Goal: Communication & Community: Share content

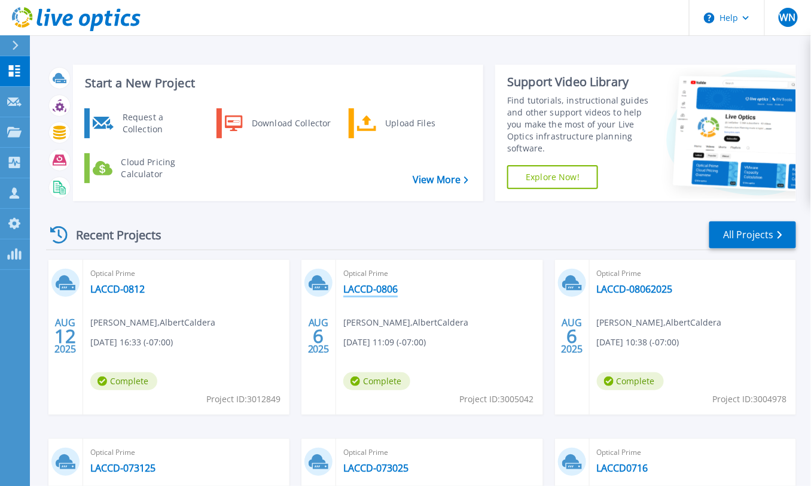
click at [391, 288] on link "LACCD-0806" at bounding box center [370, 289] width 54 height 12
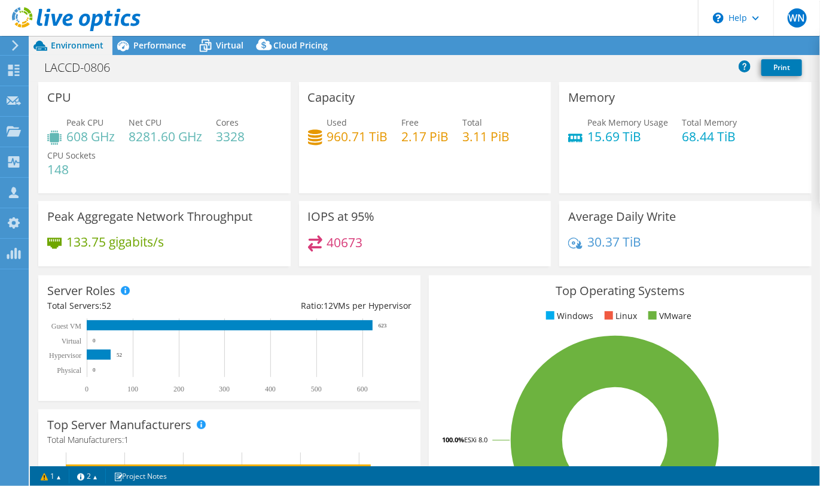
select select "USD"
click at [675, 47] on link "Share" at bounding box center [670, 45] width 49 height 19
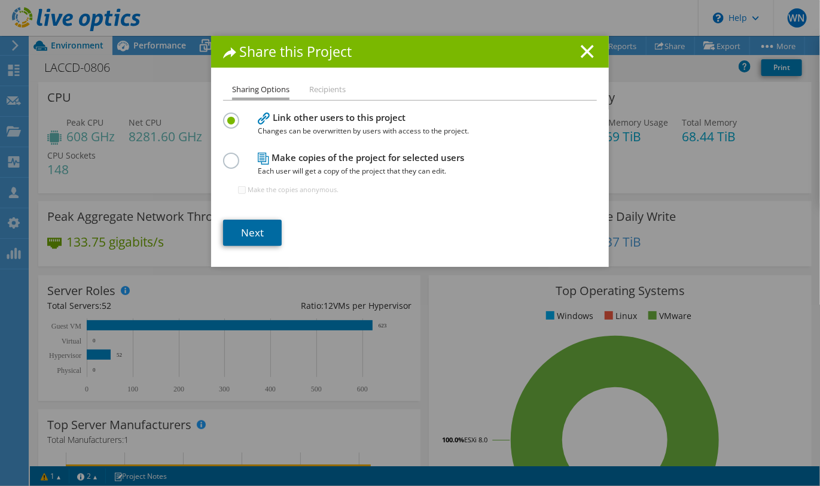
click at [250, 226] on link "Next" at bounding box center [252, 233] width 59 height 26
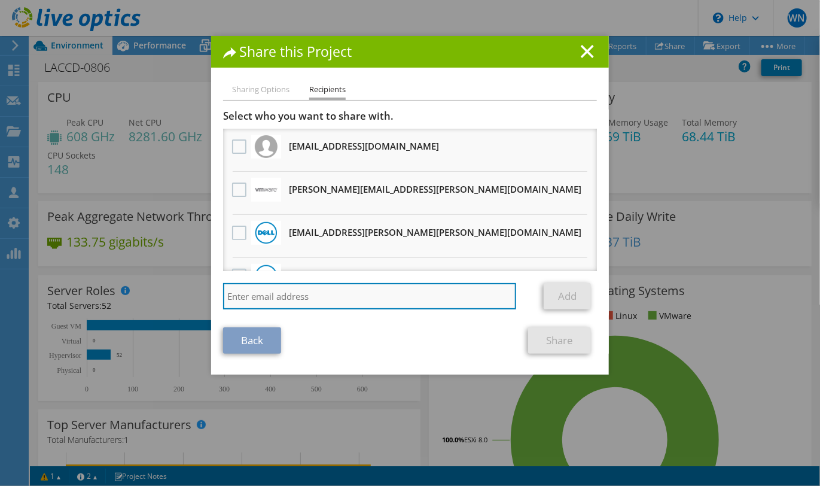
click at [286, 294] on input "search" at bounding box center [369, 296] width 293 height 26
type input "[EMAIL_ADDRESS][PERSON_NAME][DOMAIN_NAME]"
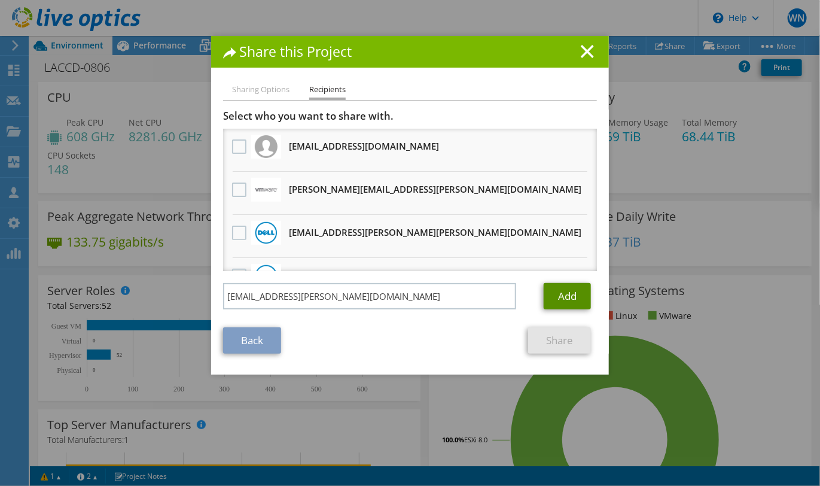
click at [560, 292] on link "Add" at bounding box center [567, 296] width 47 height 26
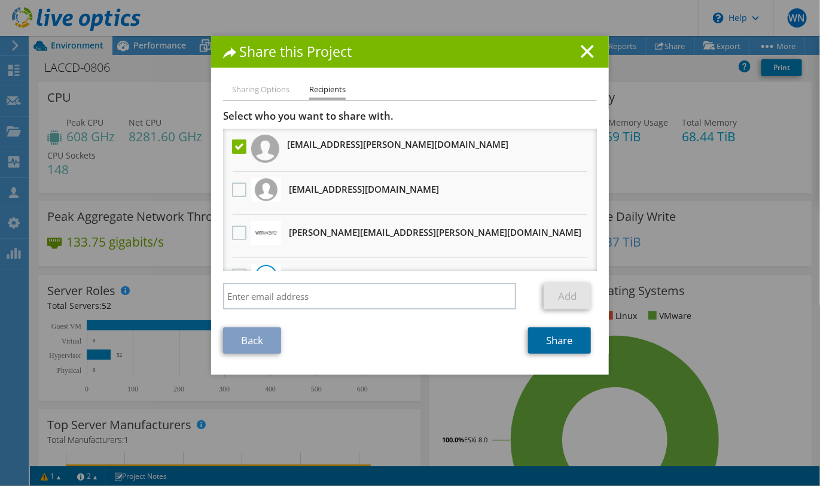
click at [560, 342] on link "Share" at bounding box center [559, 340] width 63 height 26
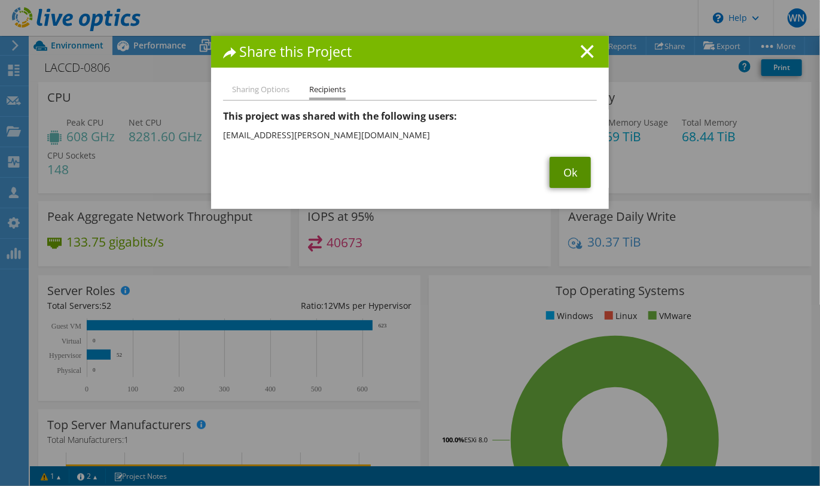
click at [566, 173] on link "Ok" at bounding box center [570, 172] width 41 height 31
